Goal: Task Accomplishment & Management: Complete application form

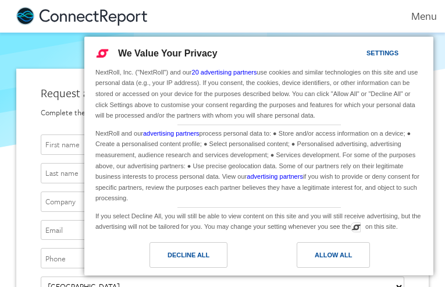
type input "[EMAIL_ADDRESS][DOMAIN_NAME]"
type input "aSGBjJhbwQqsw"
type input "ZNhUvQHajShpHU"
type input "hoWxoknmIp"
type input "hyTZMQTFjjBU"
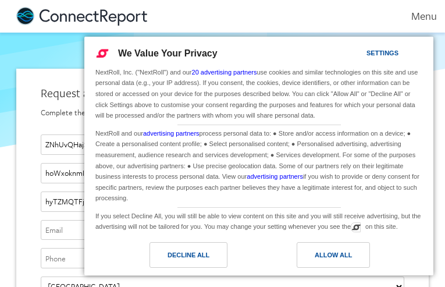
type input "[EMAIL_ADDRESS][DOMAIN_NAME]"
type input "4480998216"
